Goal: Task Accomplishment & Management: Use online tool/utility

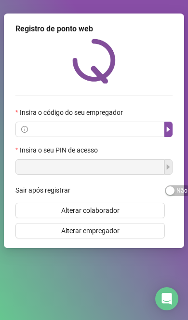
click at [116, 187] on div "Sair após registrar" at bounding box center [89, 189] width 149 height 15
click at [54, 176] on div "Registro de ponto web Insira o código do seu empregador Insira o seu PIN de ace…" at bounding box center [94, 131] width 180 height 234
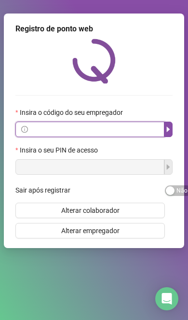
click at [126, 125] on input "text" at bounding box center [94, 129] width 129 height 11
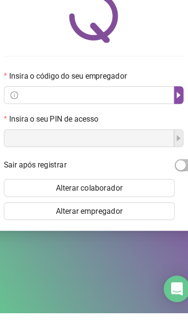
scroll to position [6, 0]
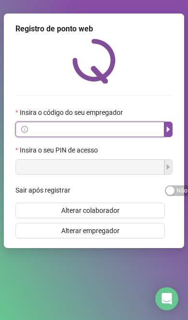
click at [31, 135] on input "text" at bounding box center [94, 129] width 129 height 11
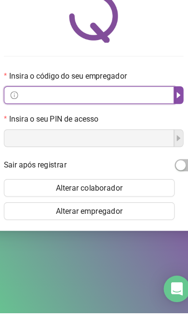
paste input "**********"
type input "**********"
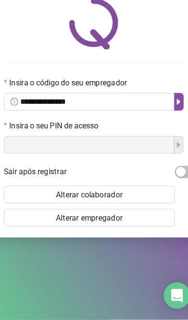
scroll to position [6, 0]
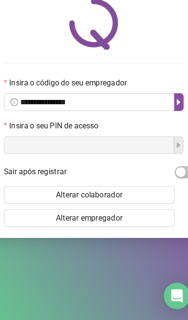
click at [164, 125] on icon "caret-right" at bounding box center [168, 129] width 8 height 8
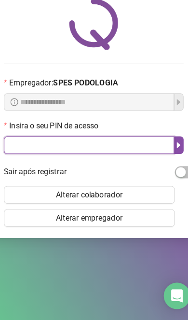
click at [110, 159] on input "text" at bounding box center [89, 166] width 149 height 15
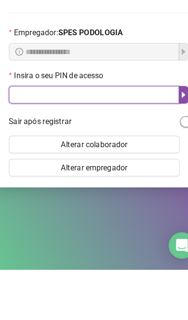
type input "*"
type input "*****"
click at [164, 159] on button "button" at bounding box center [168, 166] width 8 height 15
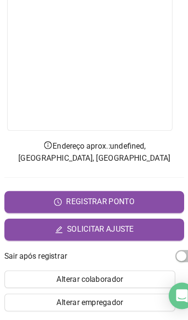
scroll to position [253, 4]
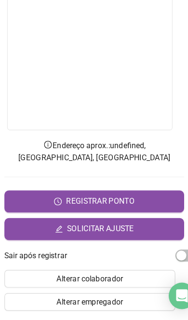
click at [133, 206] on button "REGISTRAR PONTO" at bounding box center [90, 215] width 157 height 19
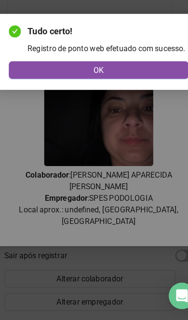
click at [26, 94] on button "OK" at bounding box center [93, 101] width 157 height 15
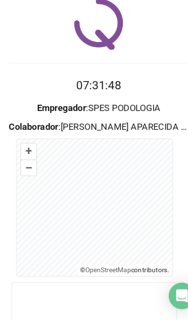
scroll to position [0, 0]
